Goal: Information Seeking & Learning: Learn about a topic

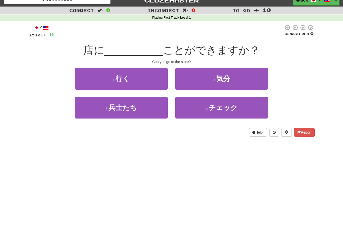
scroll to position [12, 0]
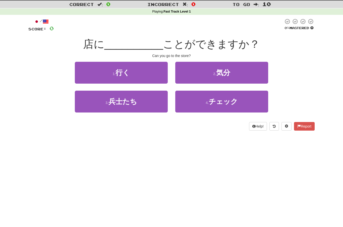
click at [141, 71] on button "1 . 行く" at bounding box center [121, 73] width 93 height 22
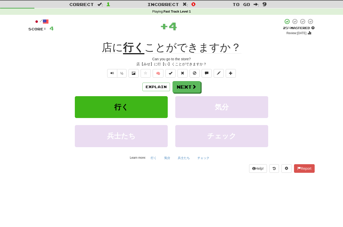
scroll to position [12, 0]
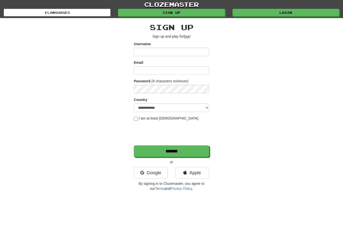
click at [292, 10] on link "Login" at bounding box center [285, 13] width 107 height 8
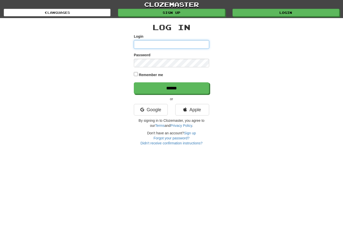
type input "*****"
click at [200, 92] on input "******" at bounding box center [171, 88] width 75 height 12
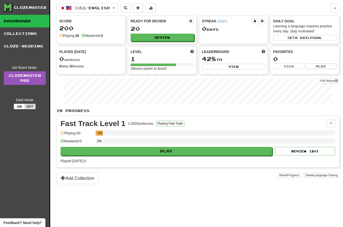
click at [181, 37] on button "Review" at bounding box center [161, 38] width 63 height 8
select select "**"
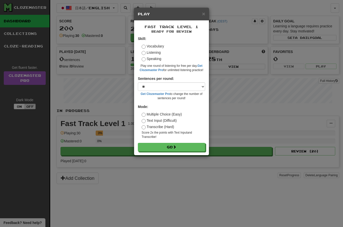
click at [194, 148] on button "Go" at bounding box center [171, 147] width 67 height 9
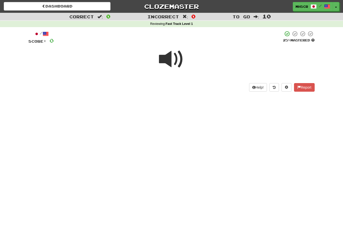
click at [168, 62] on span at bounding box center [171, 59] width 25 height 25
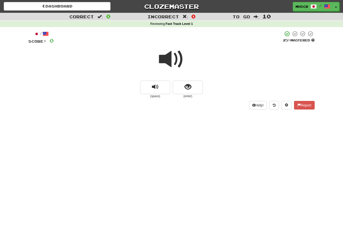
click at [177, 62] on span at bounding box center [171, 59] width 25 height 25
click at [173, 56] on span at bounding box center [171, 59] width 25 height 25
click at [170, 57] on span at bounding box center [171, 59] width 25 height 25
click at [180, 87] on button "show sentence" at bounding box center [188, 88] width 30 height 14
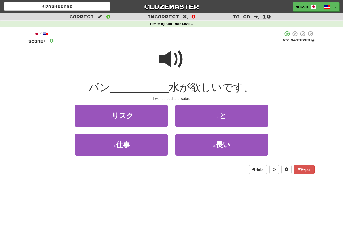
click at [231, 112] on button "2 . と" at bounding box center [221, 116] width 93 height 22
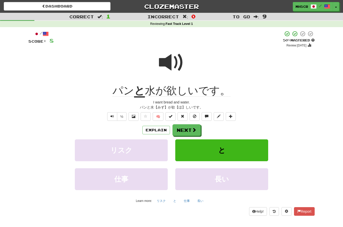
click at [189, 129] on button "Next" at bounding box center [186, 130] width 28 height 12
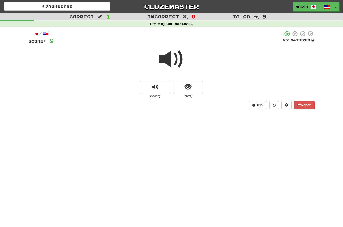
click at [171, 57] on span at bounding box center [171, 59] width 25 height 25
click at [169, 60] on span at bounding box center [171, 59] width 25 height 25
click at [188, 86] on span "show sentence" at bounding box center [187, 87] width 7 height 7
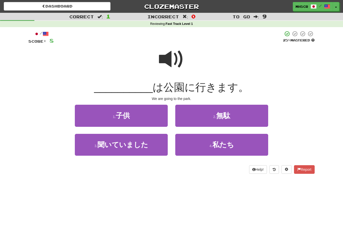
click at [243, 147] on button "4 . 私たち" at bounding box center [221, 145] width 93 height 22
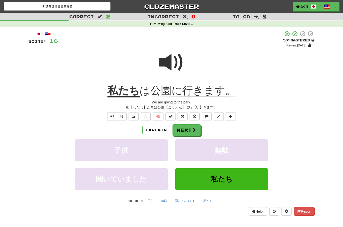
click at [121, 117] on button "½" at bounding box center [122, 116] width 10 height 9
click at [114, 119] on button "Text-to-speech controls" at bounding box center [112, 116] width 10 height 9
click at [123, 116] on button "½" at bounding box center [122, 116] width 10 height 9
click at [112, 117] on span "Text-to-speech controls" at bounding box center [112, 116] width 4 height 4
click at [135, 116] on button at bounding box center [133, 116] width 10 height 9
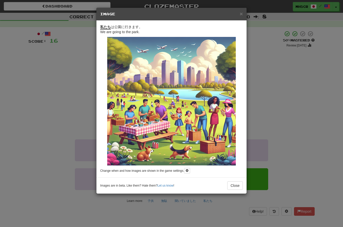
click at [234, 189] on button "Close" at bounding box center [235, 185] width 16 height 9
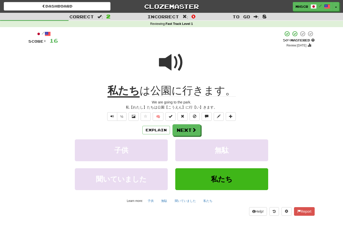
click at [158, 115] on button "🧠" at bounding box center [158, 116] width 11 height 9
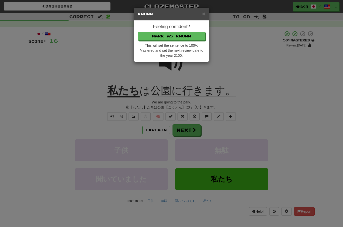
click at [203, 16] on span "×" at bounding box center [203, 14] width 3 height 6
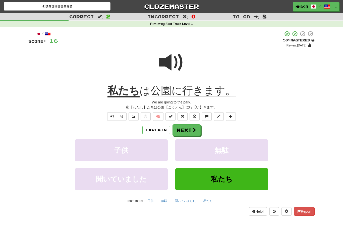
click at [169, 118] on button at bounding box center [170, 116] width 10 height 9
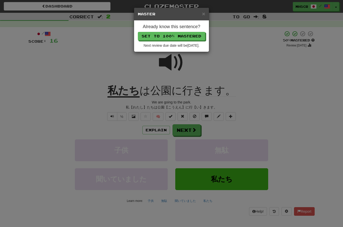
click at [204, 14] on span "×" at bounding box center [203, 14] width 3 height 6
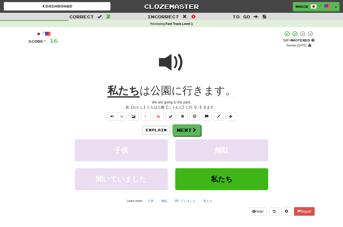
click at [196, 115] on span at bounding box center [195, 116] width 4 height 4
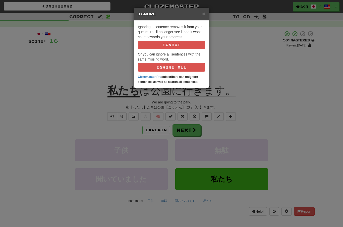
click at [203, 13] on span "×" at bounding box center [203, 14] width 3 height 6
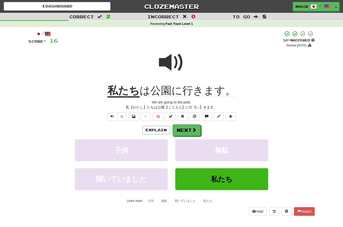
click at [206, 117] on span at bounding box center [207, 116] width 4 height 4
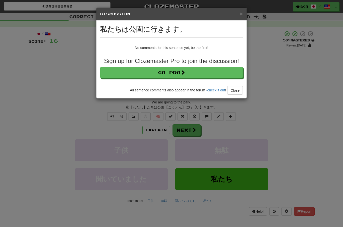
click at [242, 13] on span "×" at bounding box center [241, 14] width 3 height 6
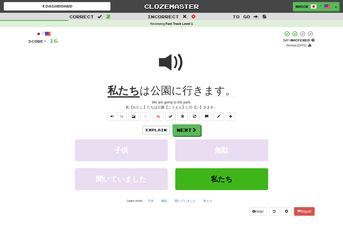
click at [217, 115] on span at bounding box center [219, 116] width 4 height 4
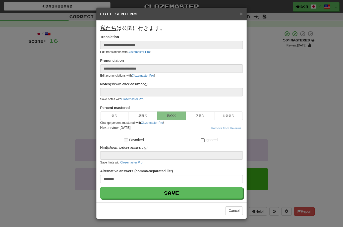
click at [233, 212] on button "Cancel" at bounding box center [234, 210] width 18 height 9
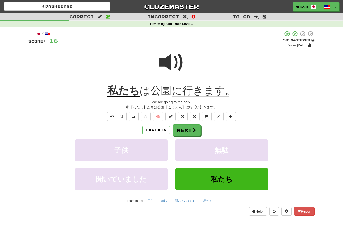
click at [230, 116] on span at bounding box center [231, 116] width 4 height 4
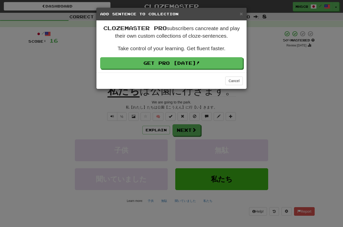
click at [240, 15] on span "×" at bounding box center [241, 14] width 3 height 6
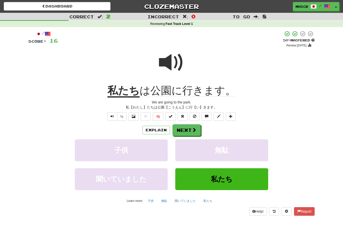
click at [188, 130] on button "Next" at bounding box center [186, 130] width 28 height 12
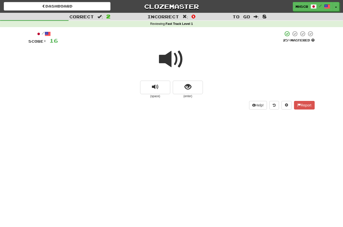
click at [171, 58] on span at bounding box center [171, 59] width 25 height 25
click at [173, 58] on span at bounding box center [171, 59] width 25 height 25
click at [190, 88] on span "show sentence" at bounding box center [187, 87] width 7 height 7
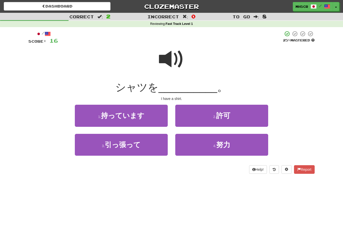
click at [144, 120] on button "1 . 持っています" at bounding box center [121, 116] width 93 height 22
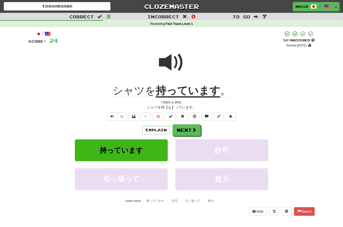
click at [134, 116] on span at bounding box center [134, 116] width 4 height 4
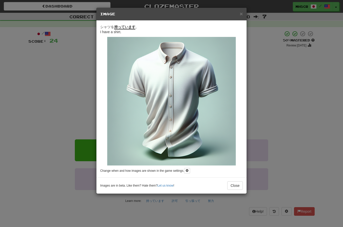
click at [242, 13] on span "×" at bounding box center [241, 14] width 3 height 6
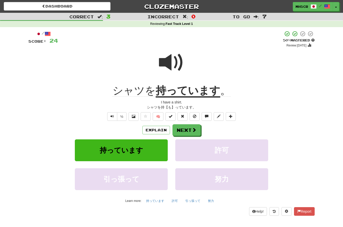
click at [194, 131] on span at bounding box center [194, 129] width 5 height 5
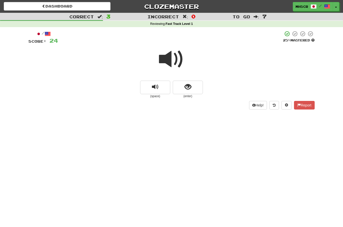
click at [174, 55] on span at bounding box center [171, 59] width 25 height 25
click at [188, 86] on span "show sentence" at bounding box center [187, 87] width 7 height 7
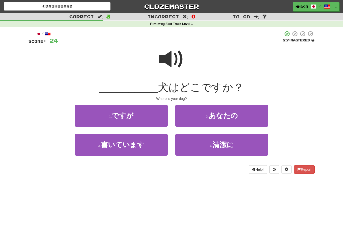
click at [243, 117] on button "2 . あなたの" at bounding box center [221, 116] width 93 height 22
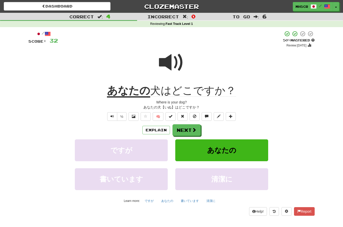
click at [191, 128] on button "Next" at bounding box center [186, 130] width 28 height 12
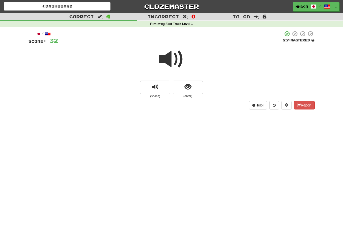
click at [174, 55] on span at bounding box center [171, 59] width 25 height 25
click at [176, 56] on span at bounding box center [171, 59] width 25 height 25
click at [155, 86] on span "replay audio" at bounding box center [155, 87] width 7 height 7
click at [189, 86] on span "show sentence" at bounding box center [187, 87] width 7 height 7
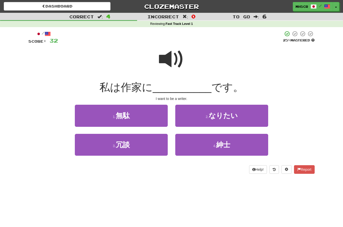
click at [237, 113] on span "なりたい" at bounding box center [223, 116] width 29 height 8
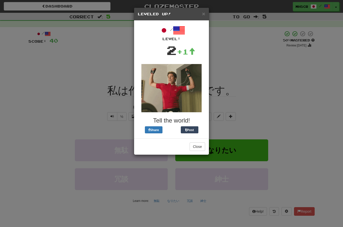
click at [202, 14] on span "×" at bounding box center [203, 14] width 3 height 6
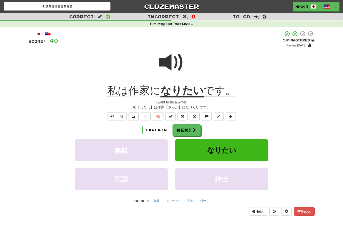
click at [135, 115] on span at bounding box center [134, 116] width 4 height 4
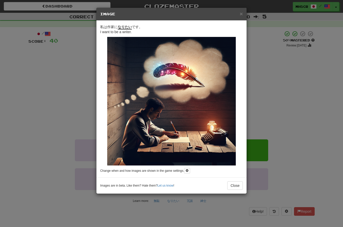
click at [241, 15] on span "×" at bounding box center [241, 14] width 3 height 6
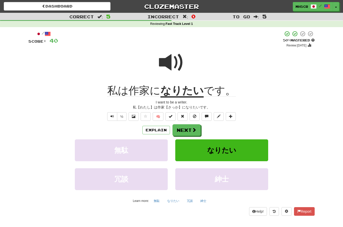
click at [192, 130] on span at bounding box center [194, 129] width 5 height 5
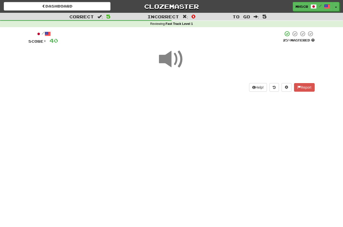
click at [173, 58] on span at bounding box center [171, 59] width 25 height 25
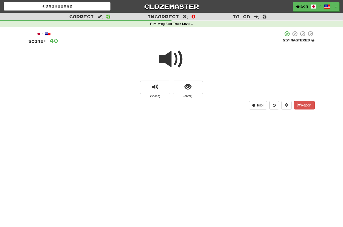
click at [190, 85] on span "show sentence" at bounding box center [187, 87] width 7 height 7
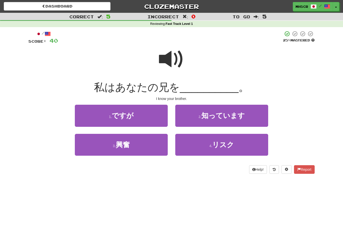
click at [248, 117] on button "2 . 知っています" at bounding box center [221, 116] width 93 height 22
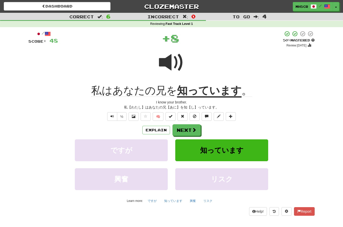
click at [133, 115] on span at bounding box center [134, 116] width 4 height 4
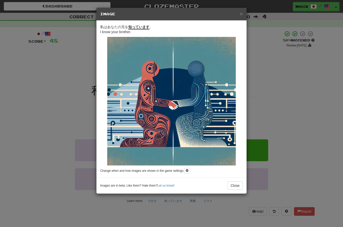
click at [240, 14] on span "×" at bounding box center [241, 14] width 3 height 6
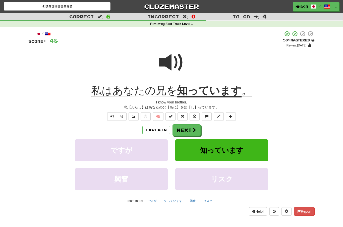
click at [189, 130] on button "Next" at bounding box center [186, 130] width 28 height 12
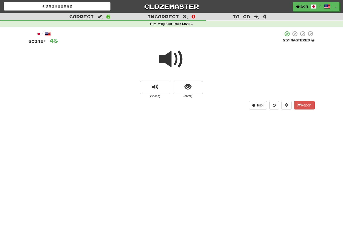
click at [192, 87] on button "show sentence" at bounding box center [188, 88] width 30 height 14
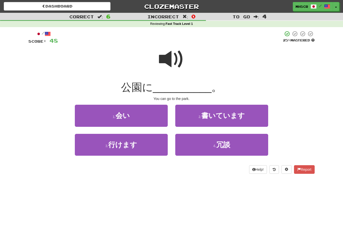
click at [147, 147] on button "3 . 行けます" at bounding box center [121, 145] width 93 height 22
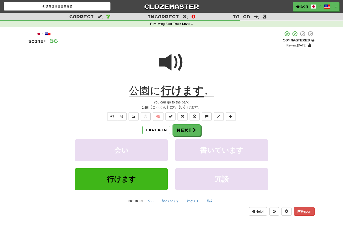
click at [133, 119] on button at bounding box center [133, 116] width 10 height 9
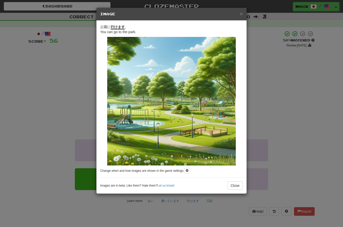
click at [240, 14] on span "×" at bounding box center [241, 14] width 3 height 6
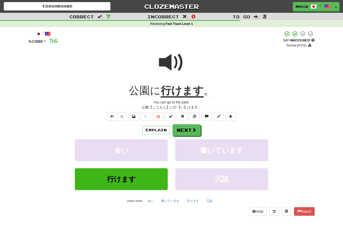
click at [191, 128] on button "Next" at bounding box center [186, 130] width 28 height 12
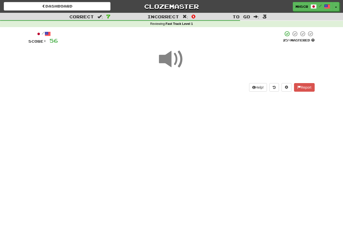
click at [174, 58] on span at bounding box center [171, 59] width 25 height 25
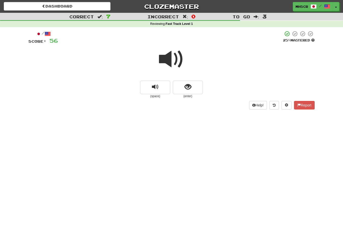
click at [171, 58] on span at bounding box center [171, 59] width 25 height 25
click at [192, 86] on button "show sentence" at bounding box center [188, 88] width 30 height 14
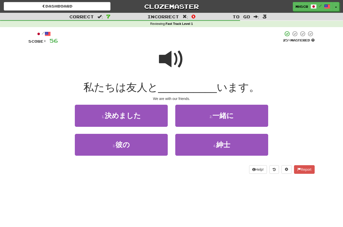
click at [241, 115] on button "2 . 一緒に" at bounding box center [221, 116] width 93 height 22
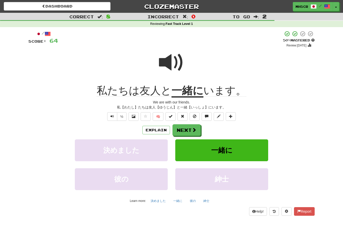
click at [195, 132] on button "Next" at bounding box center [186, 130] width 28 height 12
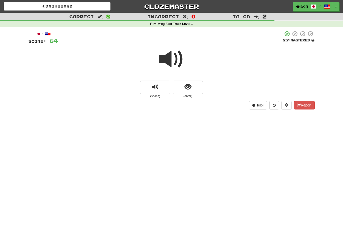
click at [173, 58] on span at bounding box center [171, 59] width 25 height 25
click at [175, 56] on span at bounding box center [171, 59] width 25 height 25
click at [190, 88] on span "show sentence" at bounding box center [187, 87] width 7 height 7
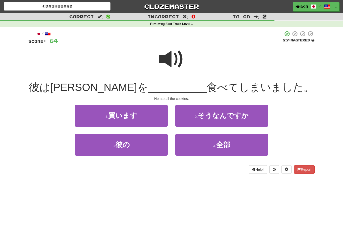
click at [240, 143] on button "4 . 全部" at bounding box center [221, 145] width 93 height 22
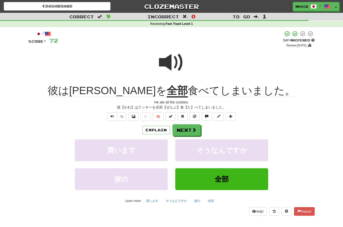
click at [192, 132] on button "Next" at bounding box center [186, 130] width 28 height 12
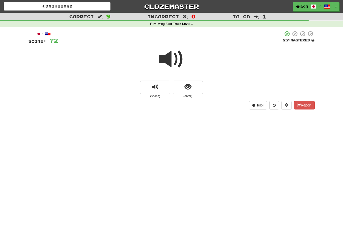
click at [173, 63] on span at bounding box center [171, 59] width 25 height 25
click at [177, 59] on span at bounding box center [171, 59] width 25 height 25
click at [189, 84] on span "show sentence" at bounding box center [187, 87] width 7 height 7
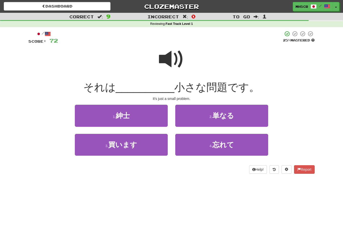
click at [179, 59] on span at bounding box center [171, 59] width 25 height 25
click at [172, 62] on span at bounding box center [171, 59] width 25 height 25
click at [172, 58] on span at bounding box center [171, 59] width 25 height 25
click at [175, 57] on span at bounding box center [171, 59] width 25 height 25
click at [174, 59] on span at bounding box center [171, 59] width 25 height 25
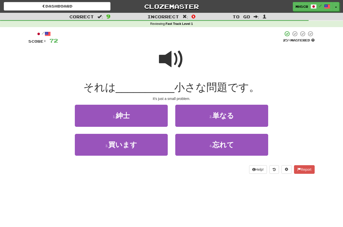
click at [234, 116] on button "2 . 単なる" at bounding box center [221, 116] width 93 height 22
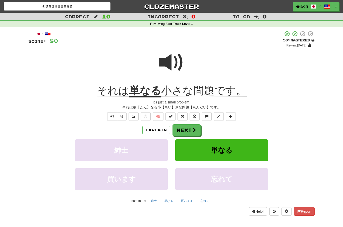
click at [134, 114] on span at bounding box center [134, 116] width 4 height 4
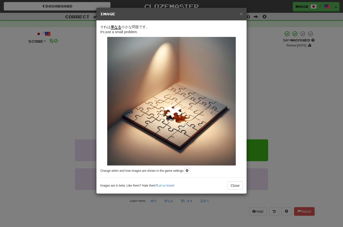
click at [238, 15] on h5 "Image" at bounding box center [171, 14] width 143 height 5
click at [244, 12] on div "× Image" at bounding box center [171, 14] width 150 height 13
click at [242, 13] on span "×" at bounding box center [241, 14] width 3 height 6
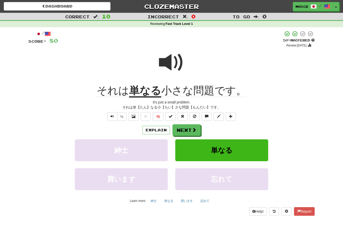
click at [192, 132] on button "Next" at bounding box center [186, 130] width 28 height 12
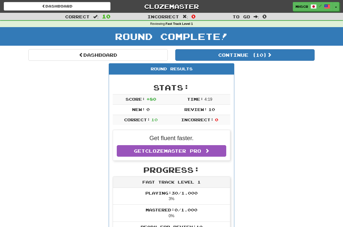
click at [100, 53] on link "Dashboard" at bounding box center [97, 55] width 139 height 12
